Goal: Understand process/instructions: Learn about a topic

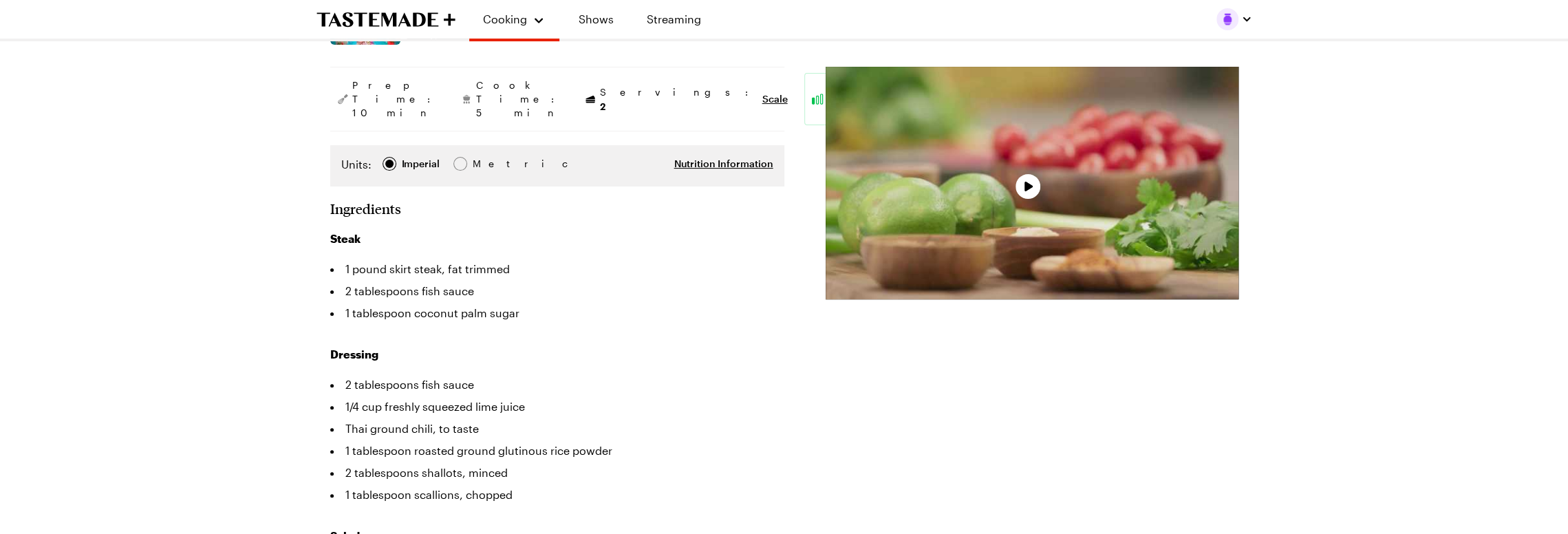
scroll to position [275, 0]
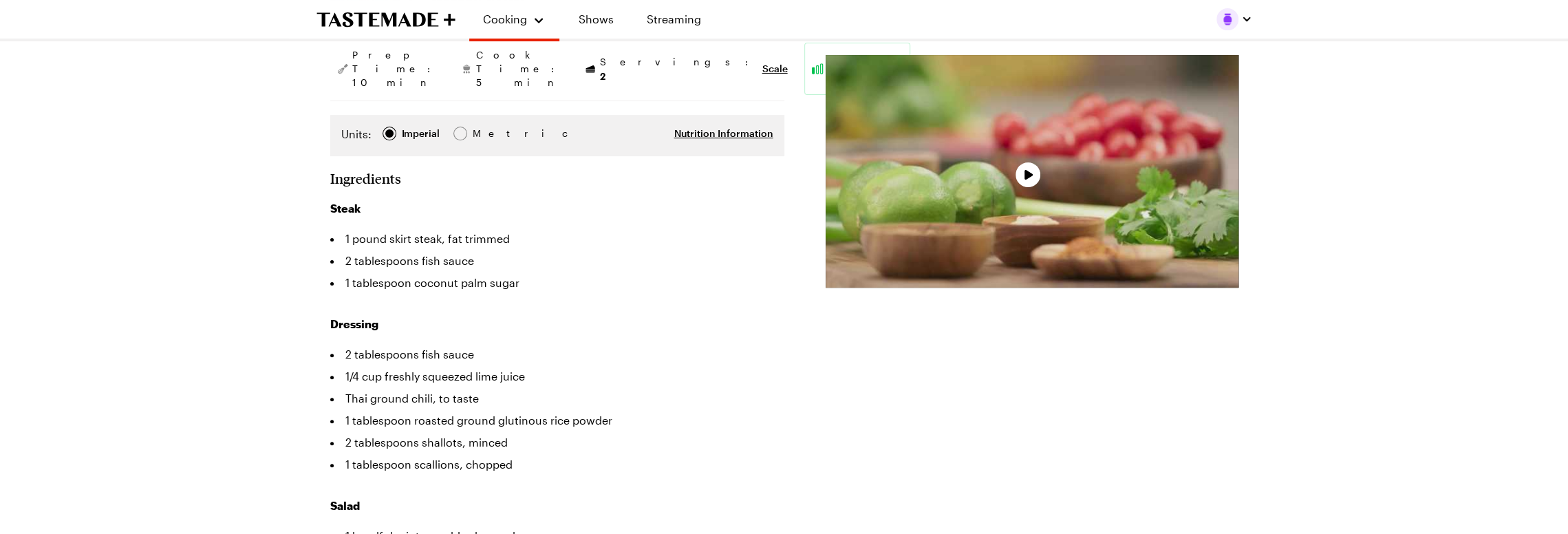
type textarea "x"
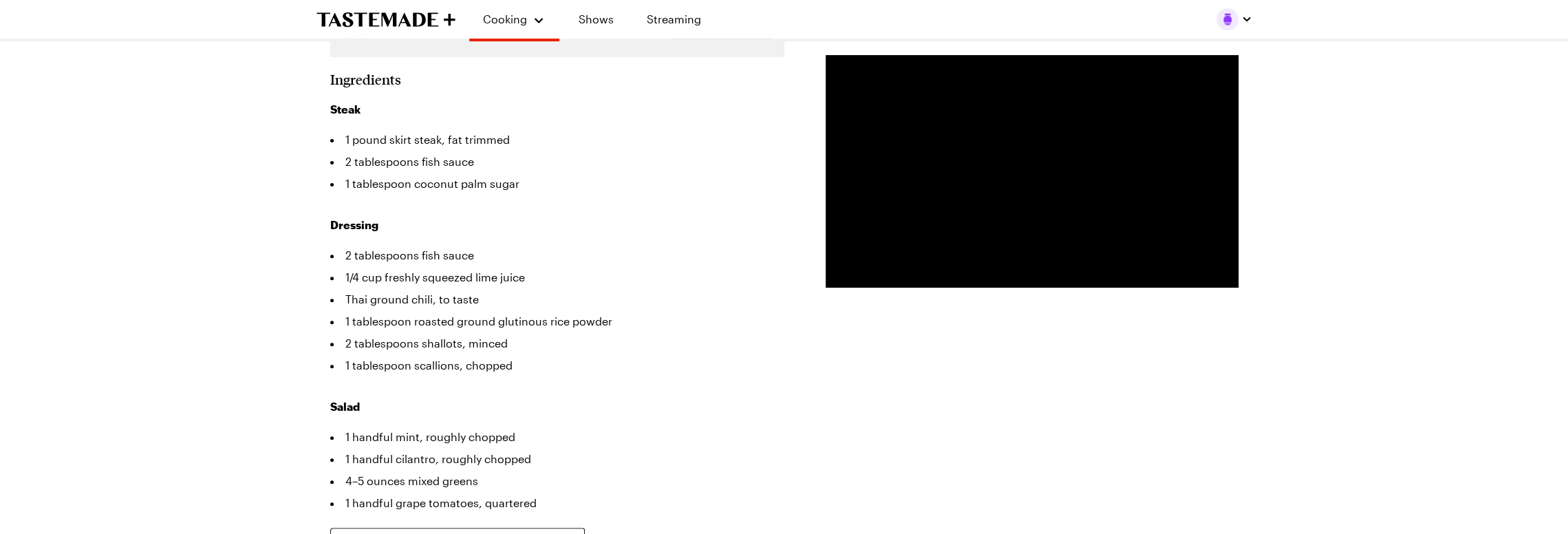
scroll to position [344, 0]
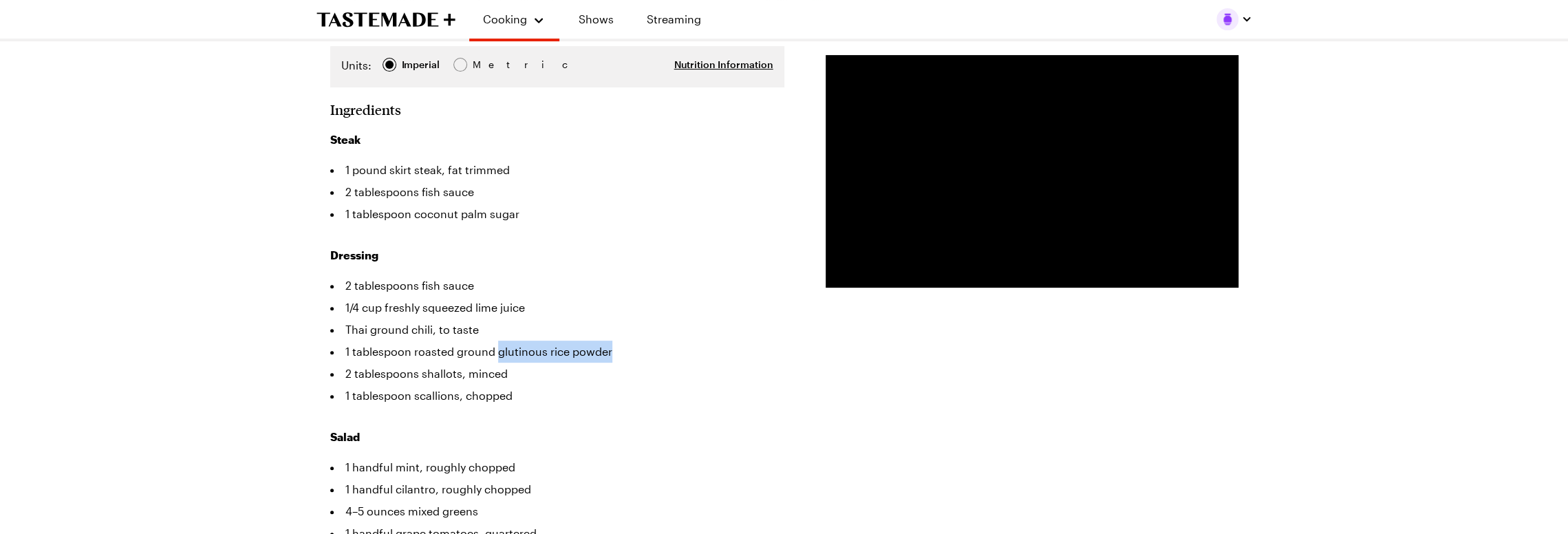
drag, startPoint x: 496, startPoint y: 306, endPoint x: 645, endPoint y: 309, distance: 149.0
click at [645, 340] on li "1 tablespoon roasted ground glutinous rice powder" at bounding box center [557, 351] width 454 height 22
copy li "glutinous rice powder"
click at [549, 297] on li "1/4 cup freshly squeezed lime juice" at bounding box center [557, 308] width 454 height 22
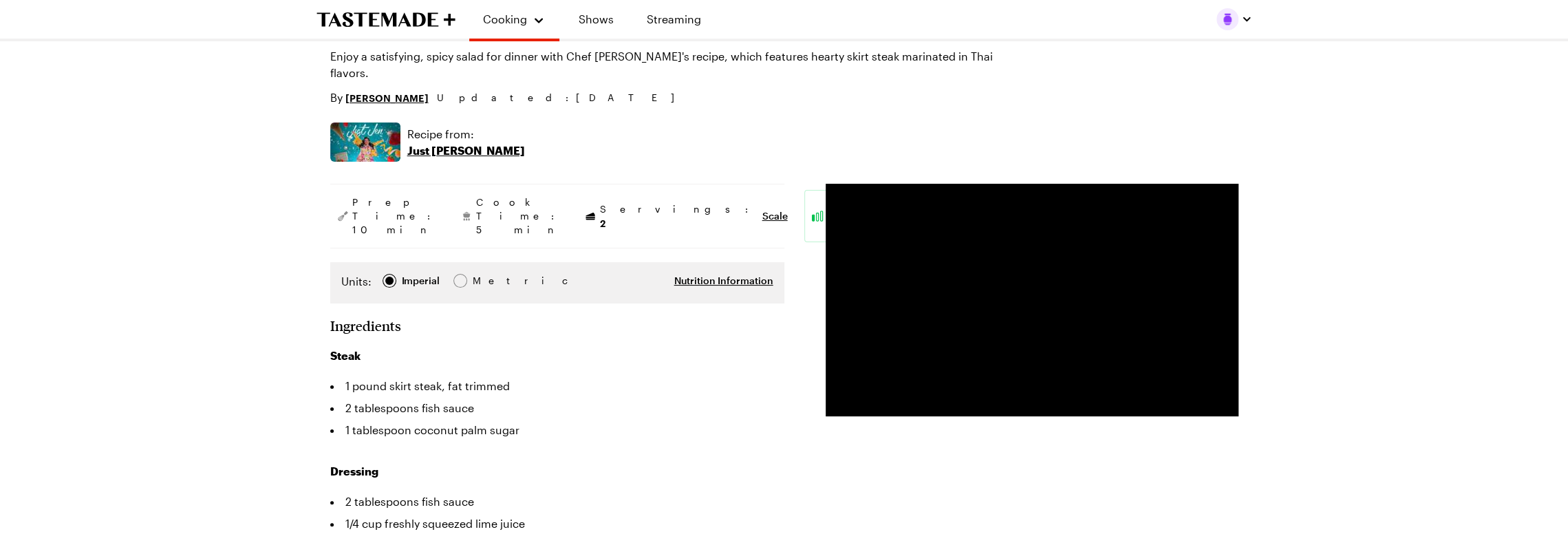
scroll to position [0, 0]
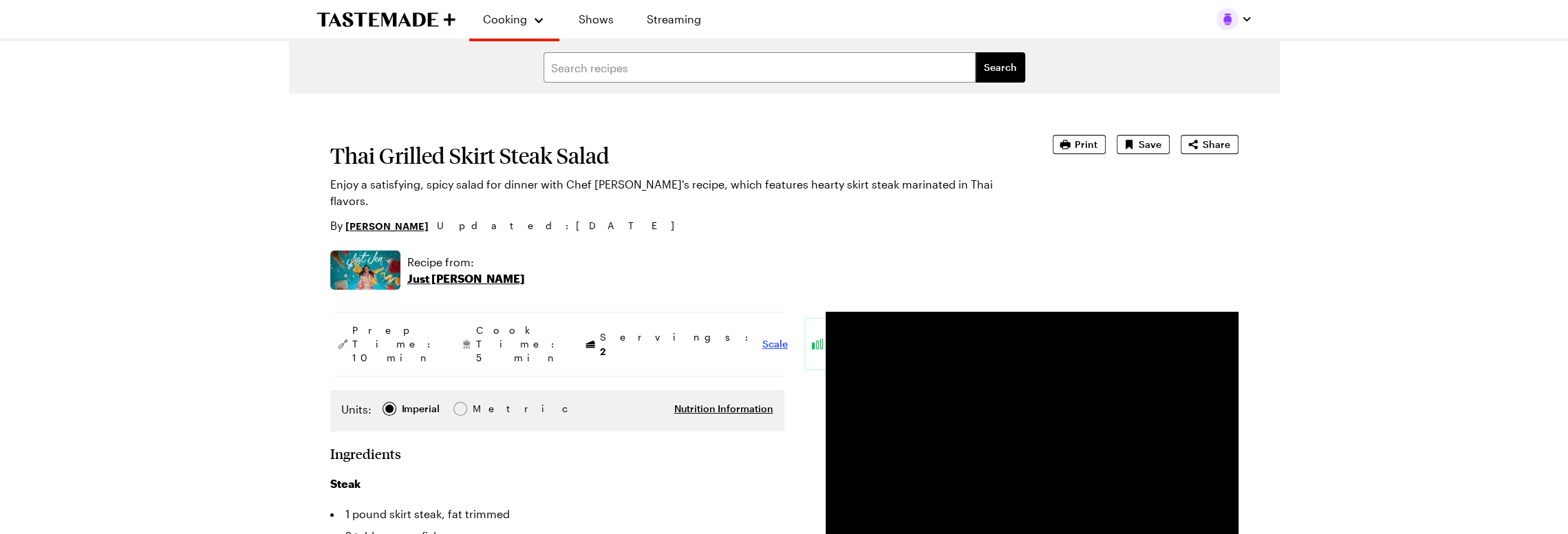
click at [762, 337] on span "Scale" at bounding box center [774, 344] width 25 height 13
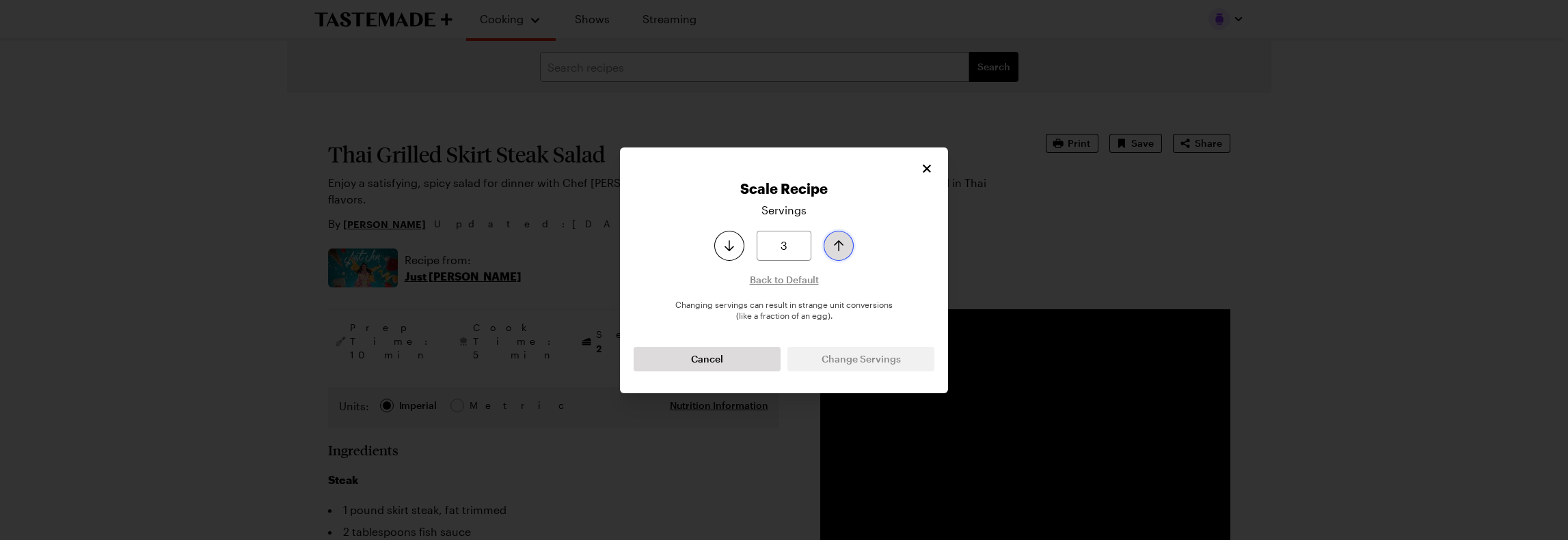
click at [841, 237] on button "Increase serving size by one" at bounding box center [839, 245] width 30 height 30
type input "4"
click at [830, 247] on icon "Increase serving size by one" at bounding box center [839, 246] width 17 height 17
click at [826, 368] on button "Change Servings" at bounding box center [861, 359] width 147 height 25
type textarea "x"
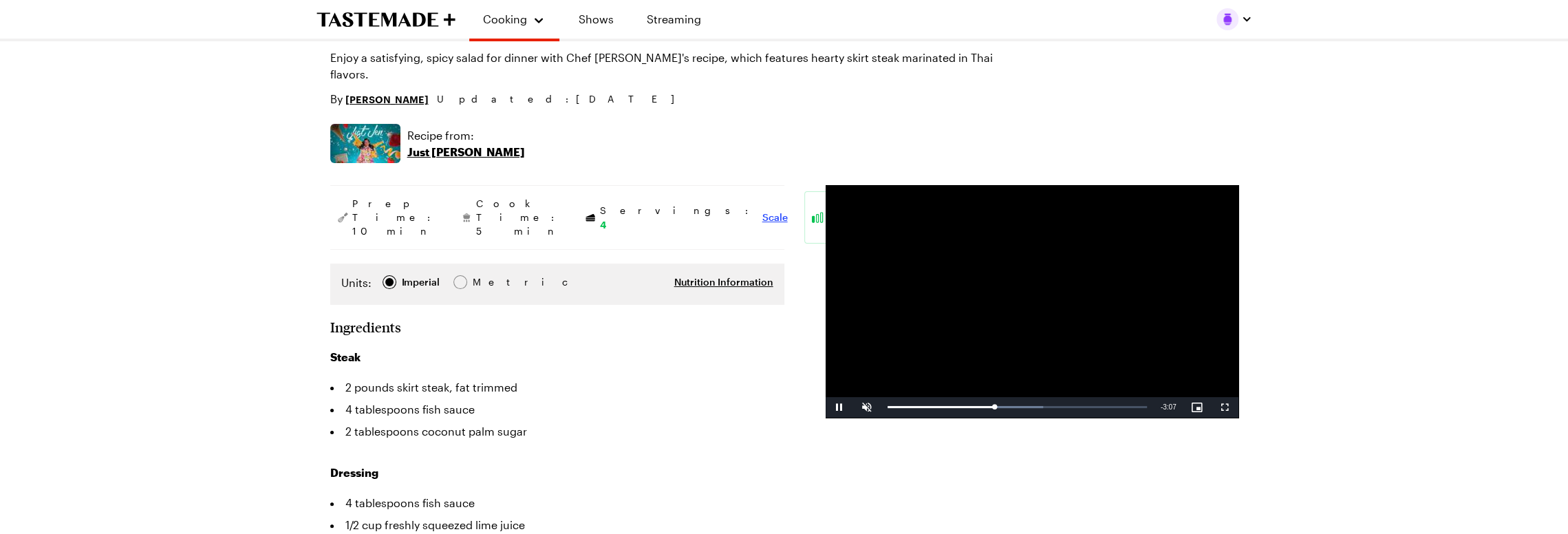
scroll to position [206, 0]
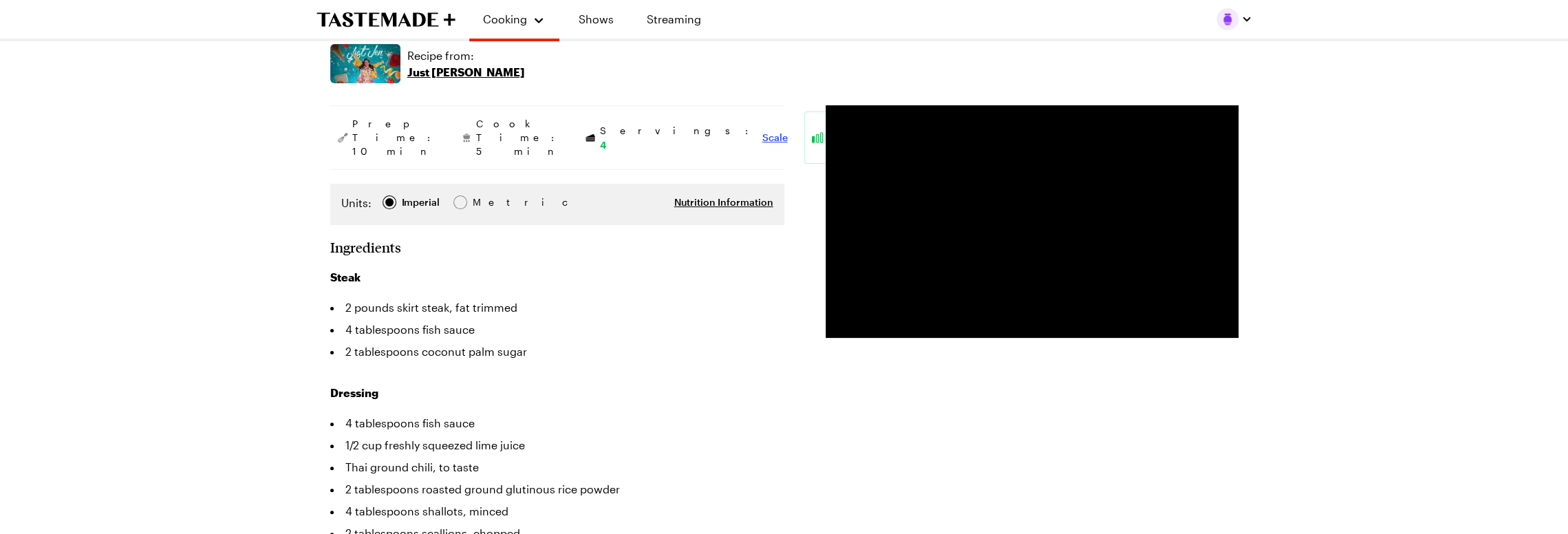
click at [762, 131] on span "Scale" at bounding box center [774, 137] width 25 height 13
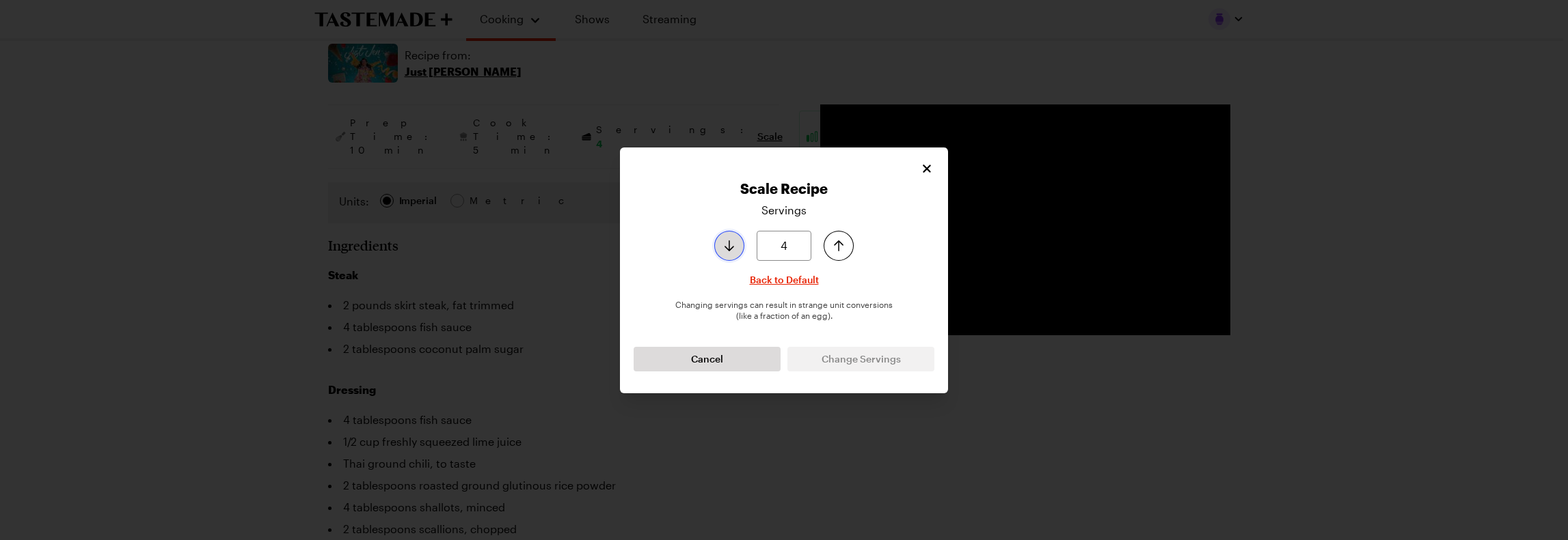
type input "3"
click at [719, 245] on button "Decrease serving size by one" at bounding box center [729, 245] width 30 height 30
click at [845, 368] on button "Change Servings" at bounding box center [861, 359] width 147 height 25
type textarea "x"
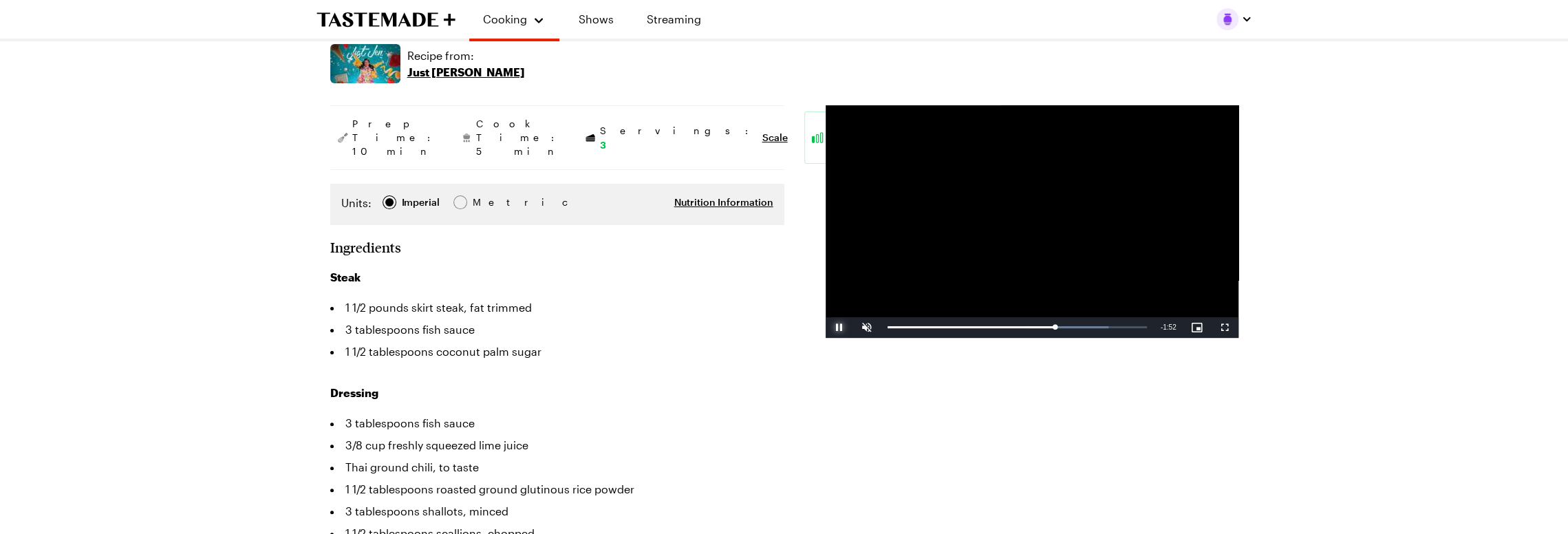
click at [845, 328] on span "Video Player" at bounding box center [839, 328] width 28 height 0
